Goal: Task Accomplishment & Management: Manage account settings

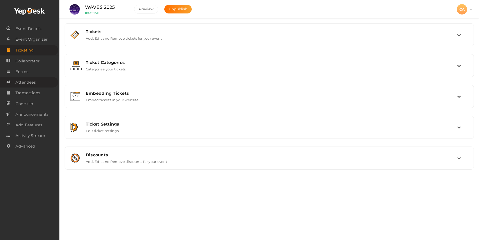
click at [16, 82] on span "Attendees" at bounding box center [26, 82] width 20 height 10
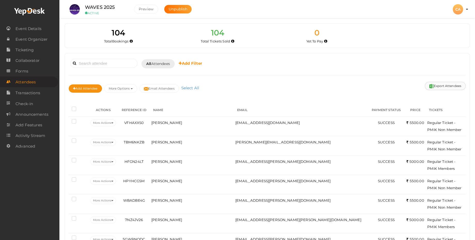
click at [447, 86] on button "Export Attendees" at bounding box center [445, 86] width 41 height 8
